Goal: Transaction & Acquisition: Purchase product/service

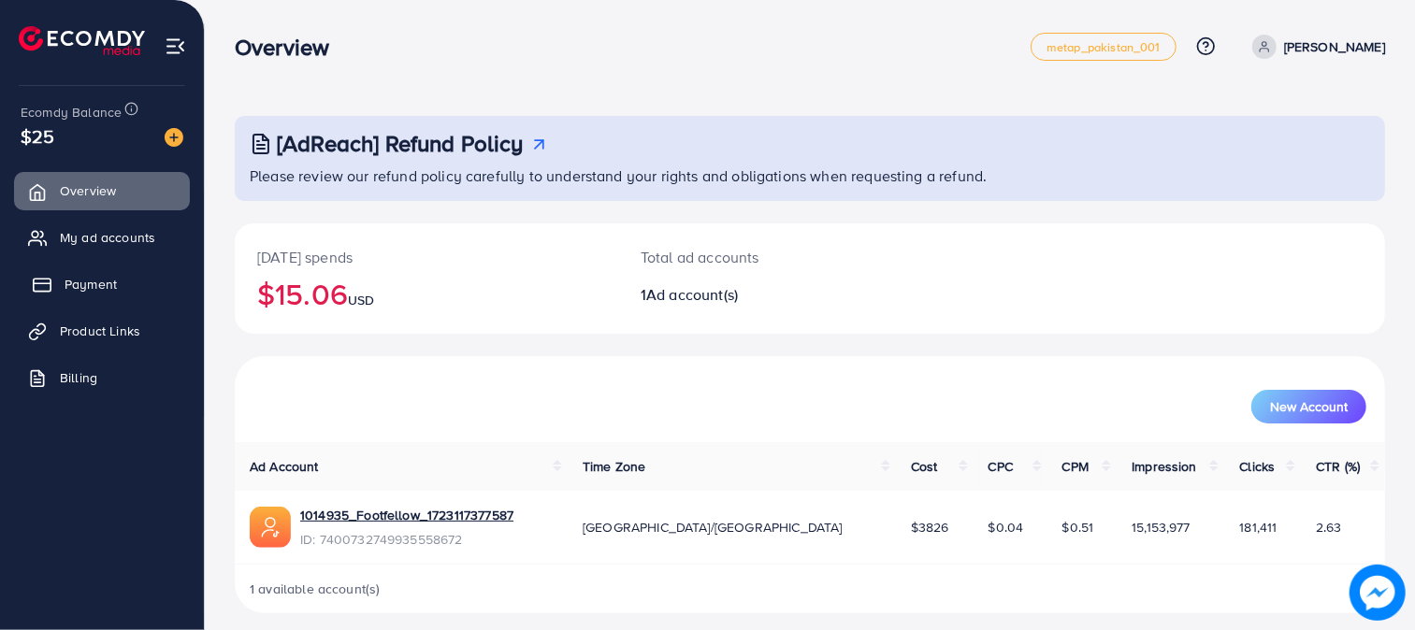
click at [116, 293] on span "Payment" at bounding box center [91, 284] width 52 height 19
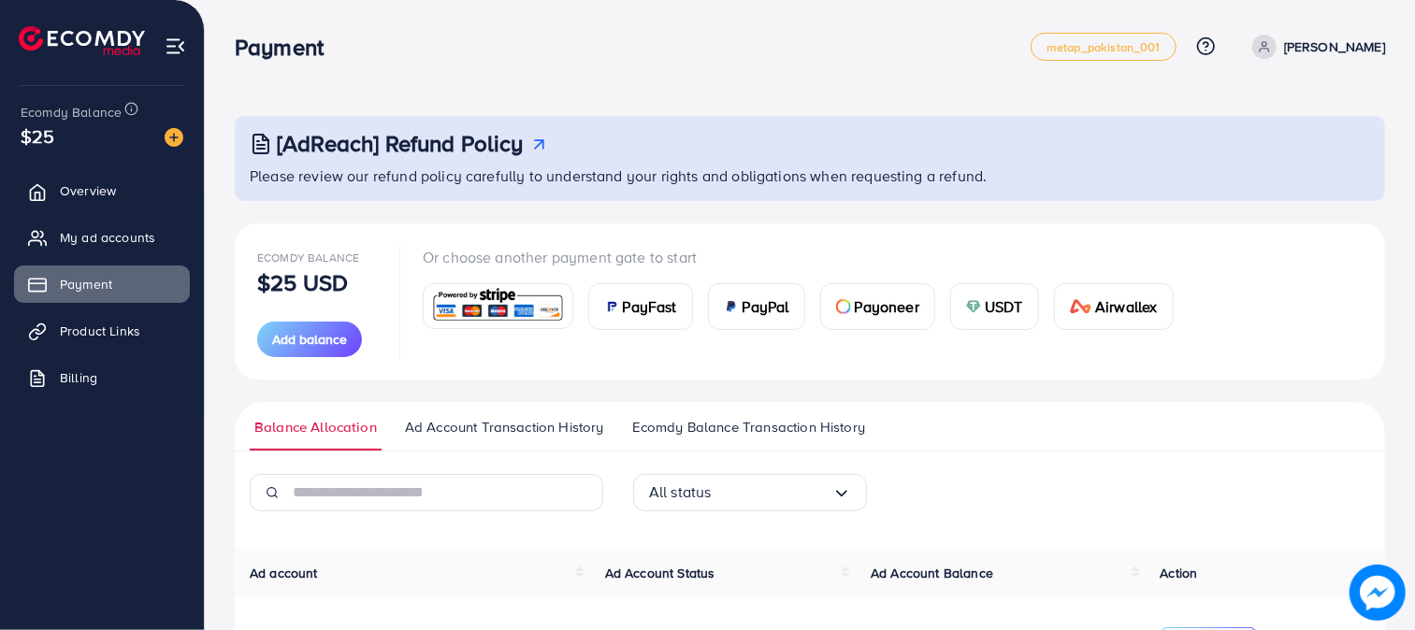
click at [340, 358] on div "Ecomdy Balance $25 USD Add balance Or choose another payment gate to start PayF…" at bounding box center [810, 302] width 1150 height 156
click at [335, 347] on span "Add balance" at bounding box center [309, 339] width 75 height 19
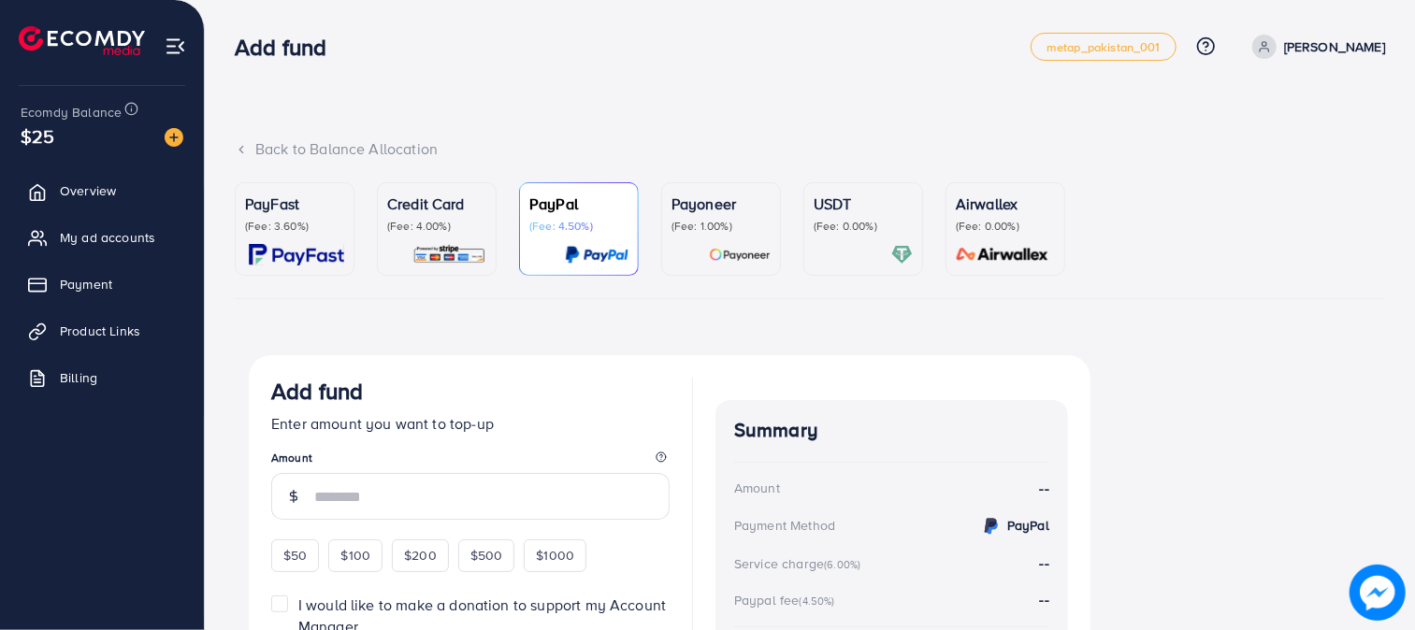
click at [296, 253] on img at bounding box center [296, 255] width 95 height 22
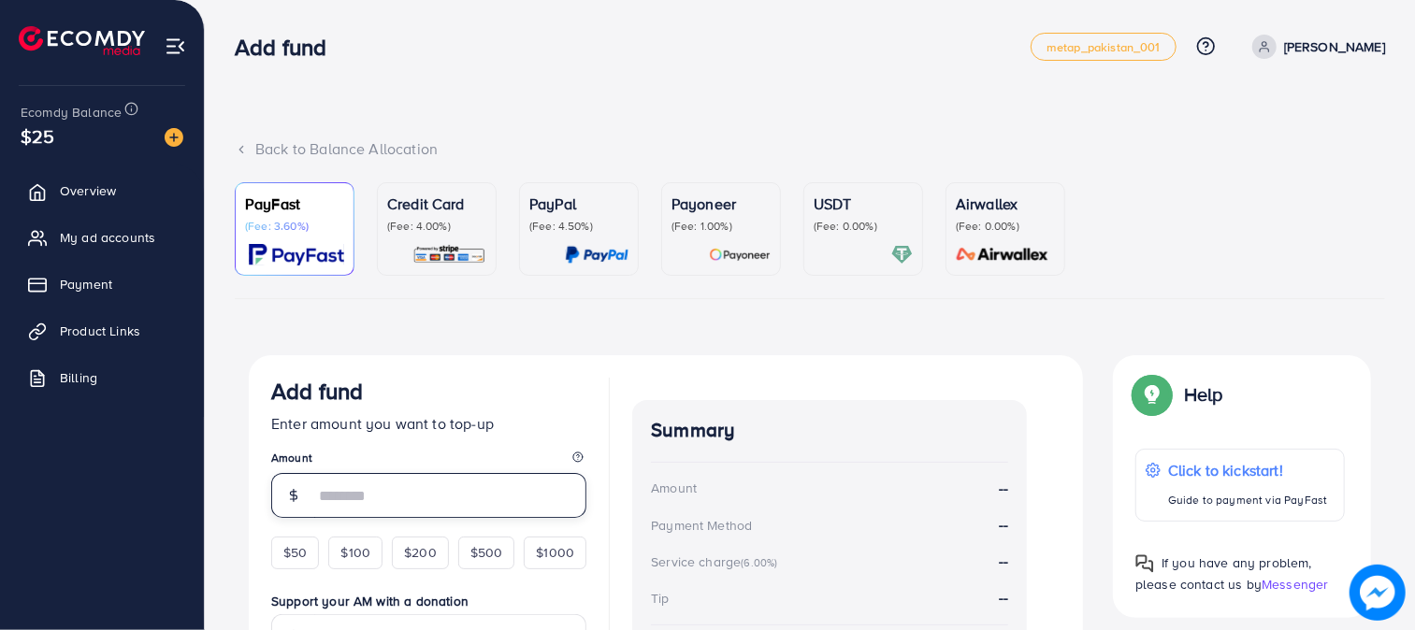
click at [386, 491] on input "number" at bounding box center [450, 495] width 272 height 45
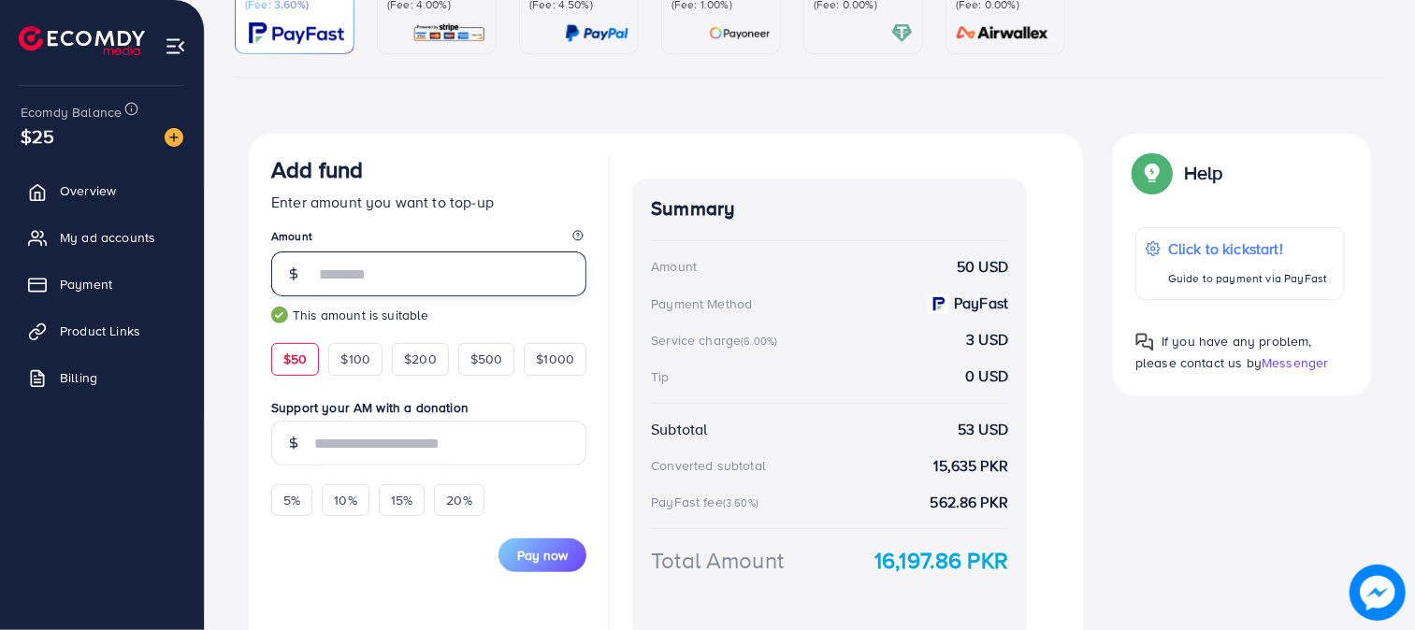
scroll to position [321, 0]
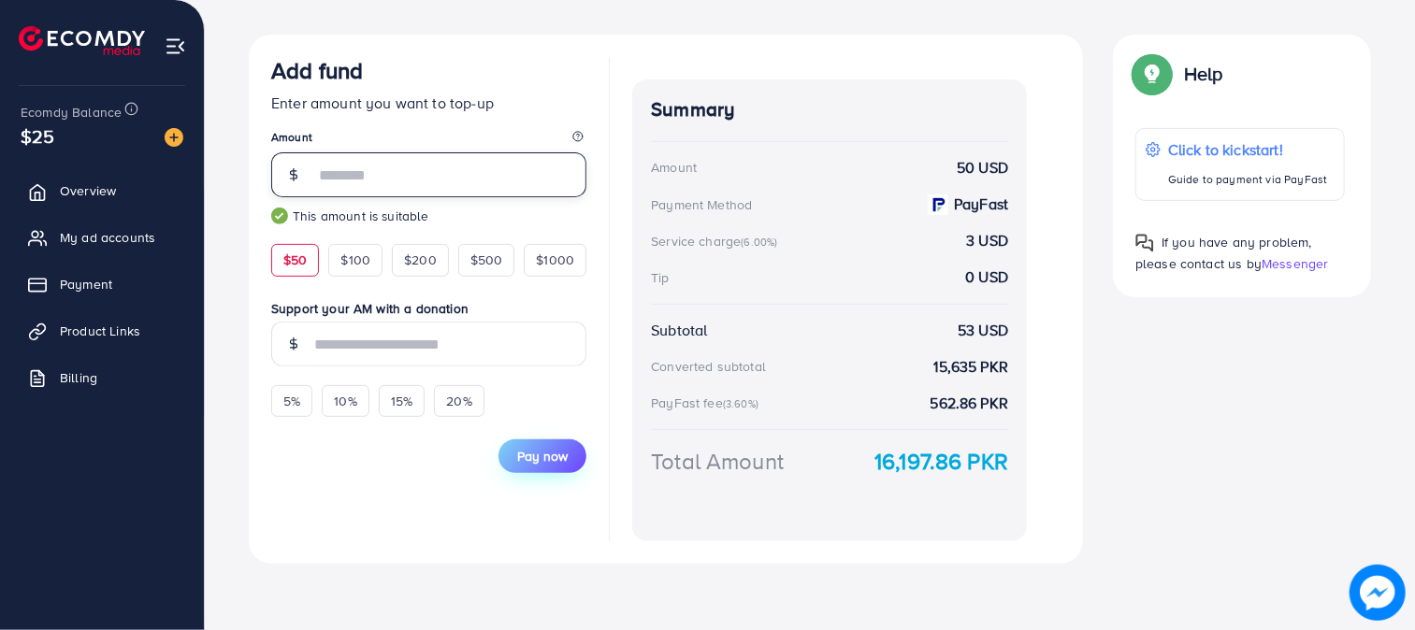
type input "**"
click at [559, 456] on span "Pay now" at bounding box center [542, 456] width 51 height 19
